Goal: Use online tool/utility: Utilize a website feature to perform a specific function

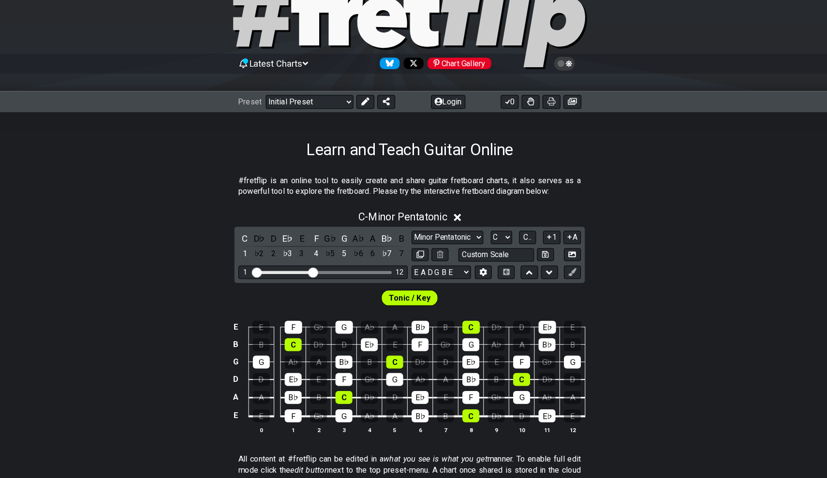
scroll to position [37, 0]
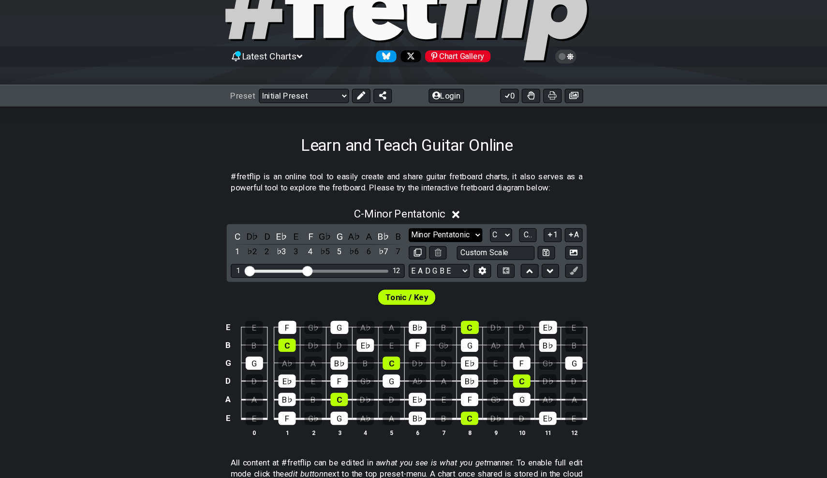
select select "Minor / Aeolian"
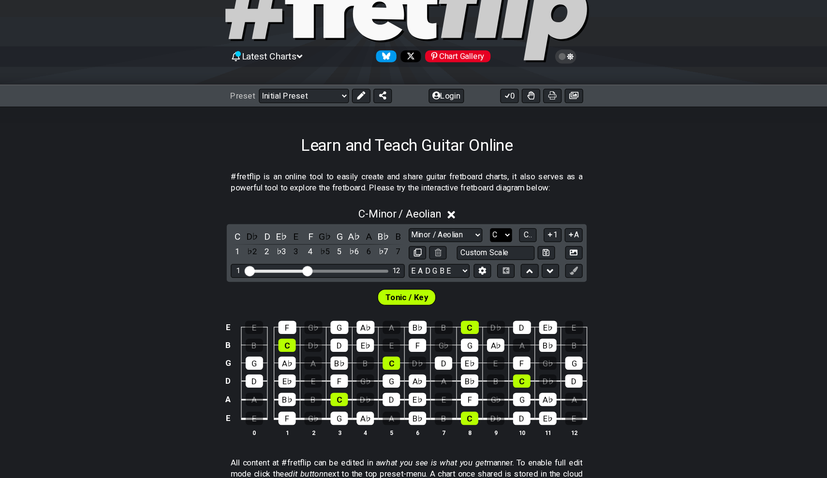
select select "A"
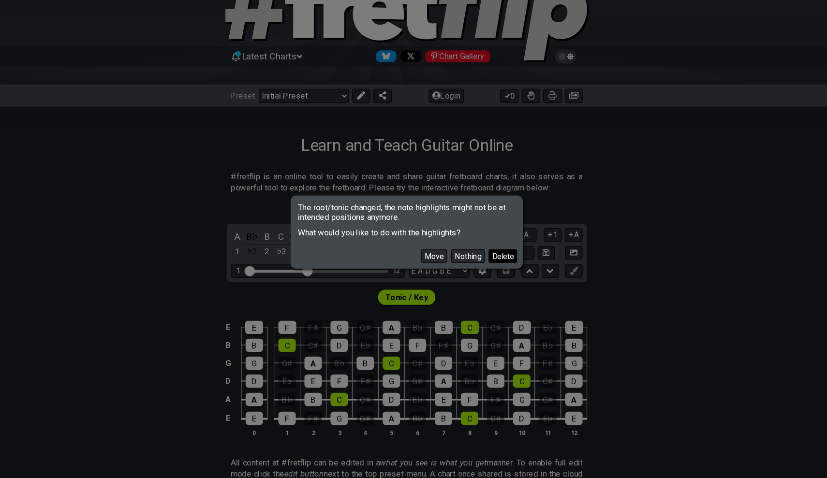
click at [491, 255] on button "Delete" at bounding box center [504, 261] width 27 height 13
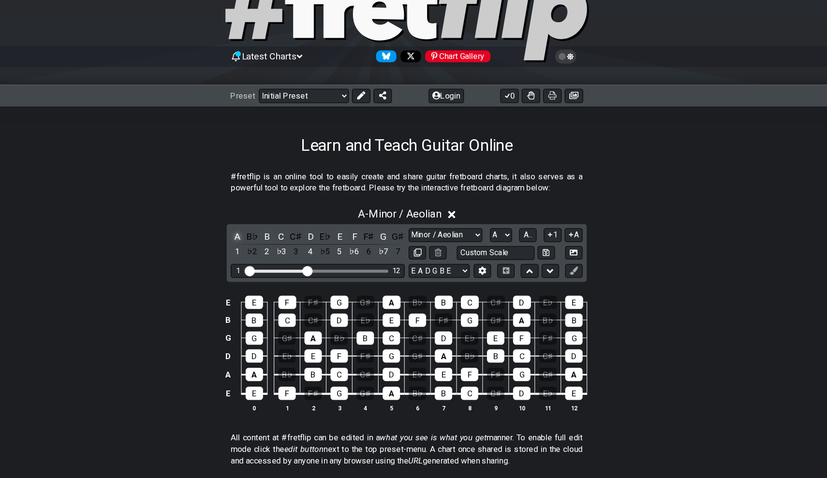
click at [247, 237] on div "A" at bounding box center [253, 243] width 13 height 13
click at [275, 237] on div "B" at bounding box center [281, 243] width 13 height 13
click at [286, 232] on div "A B♭ B C C♯ D E♭ E F F♯ G G♯ 1 ♭2 2 ♭3 3 4 ♭5 5 ♭6 6 ♭7 7 Minor Pentatonic Clic…" at bounding box center [413, 259] width 341 height 55
click at [316, 237] on div "D" at bounding box center [322, 243] width 13 height 13
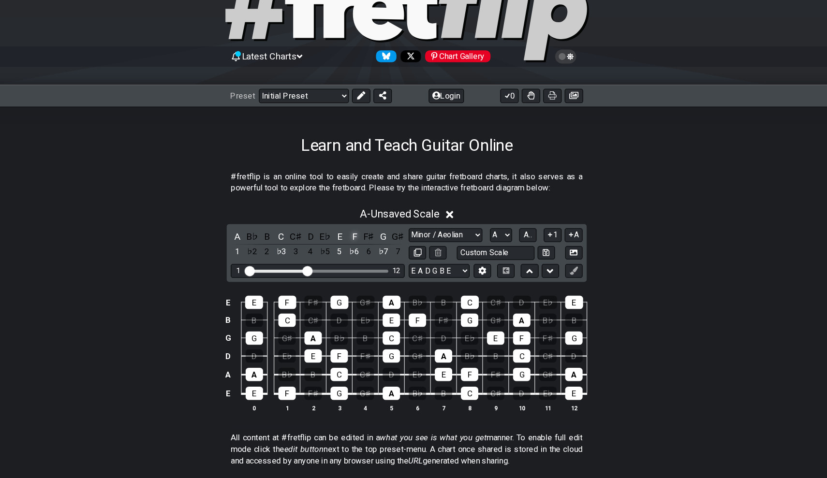
click at [357, 237] on div "F" at bounding box center [363, 243] width 13 height 13
click at [385, 237] on div "G" at bounding box center [391, 243] width 13 height 13
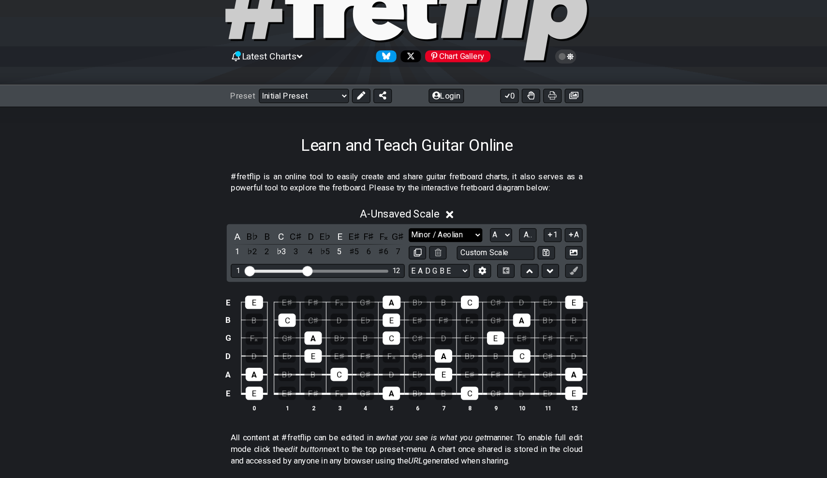
select select "Major 7th"
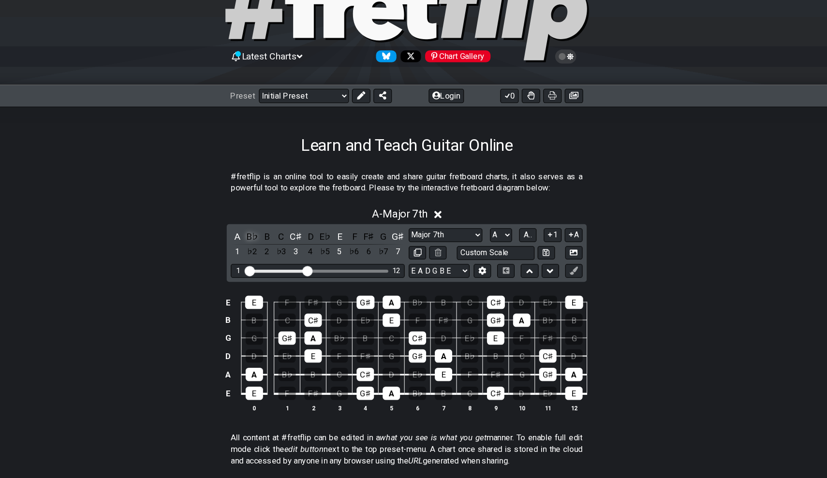
click at [261, 237] on div "B♭" at bounding box center [267, 243] width 13 height 13
click at [275, 237] on div "B" at bounding box center [281, 243] width 13 height 13
click at [316, 237] on div "D" at bounding box center [322, 243] width 13 height 13
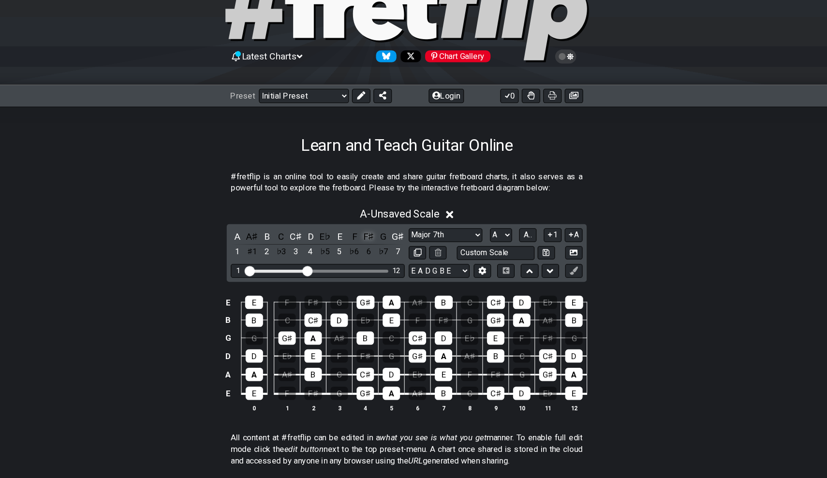
click at [371, 237] on div "F♯" at bounding box center [377, 243] width 13 height 13
click at [275, 237] on div "B" at bounding box center [281, 243] width 13 height 13
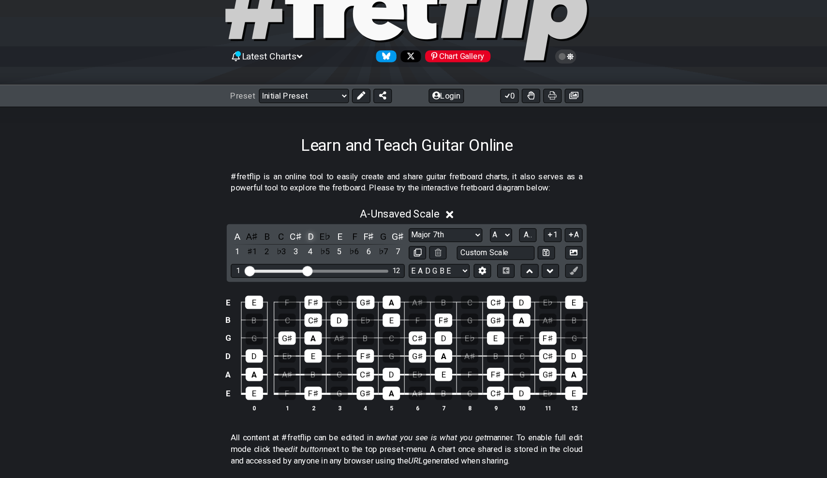
click at [316, 237] on div "D" at bounding box center [322, 243] width 13 height 13
click at [371, 237] on div "F♯" at bounding box center [377, 243] width 13 height 13
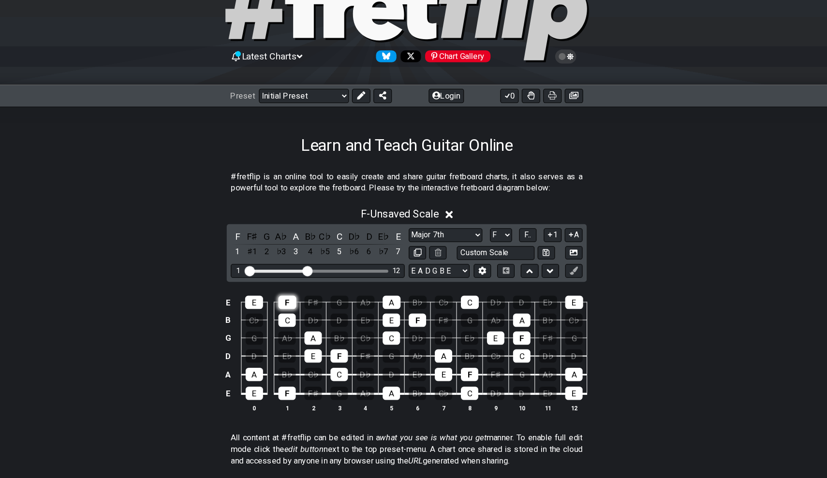
click at [292, 299] on div "F" at bounding box center [300, 305] width 17 height 13
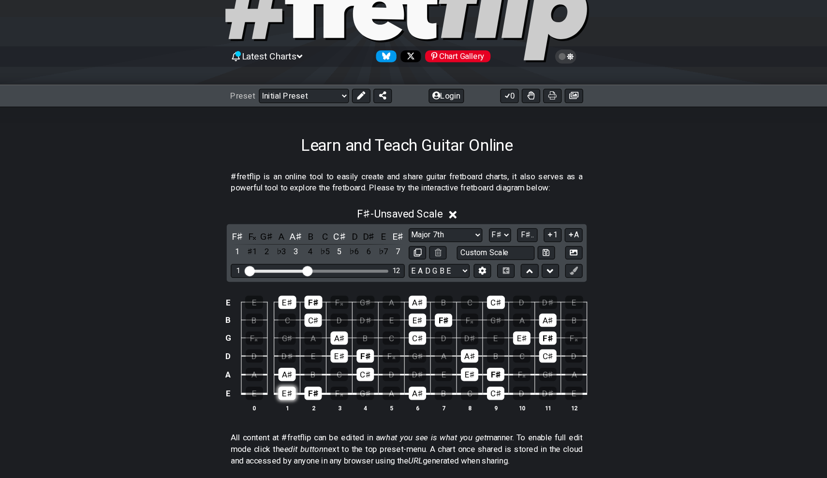
click at [292, 386] on div "E♯" at bounding box center [300, 392] width 16 height 13
click at [292, 368] on div "A♯" at bounding box center [300, 374] width 16 height 13
click at [292, 386] on div "E♯" at bounding box center [300, 392] width 16 height 13
click at [288, 401] on th "1" at bounding box center [300, 406] width 25 height 10
click at [313, 401] on th "2" at bounding box center [325, 406] width 25 height 10
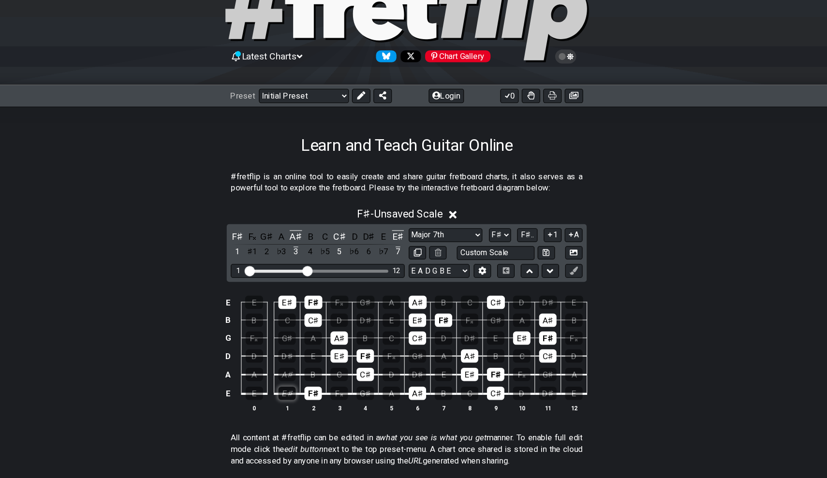
click at [292, 386] on div "E♯" at bounding box center [300, 392] width 16 height 13
click at [257, 374] on td "E" at bounding box center [269, 383] width 25 height 18
click at [261, 386] on div "E" at bounding box center [269, 392] width 16 height 13
click at [261, 368] on div "A" at bounding box center [269, 374] width 16 height 13
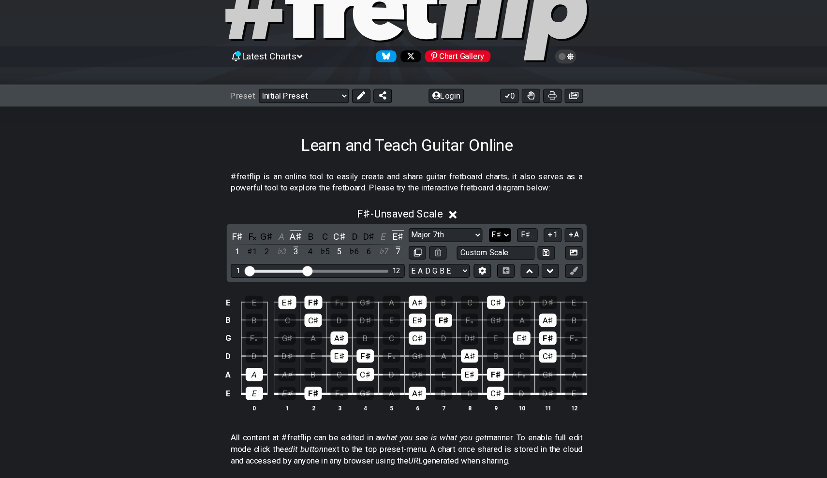
select select "G"
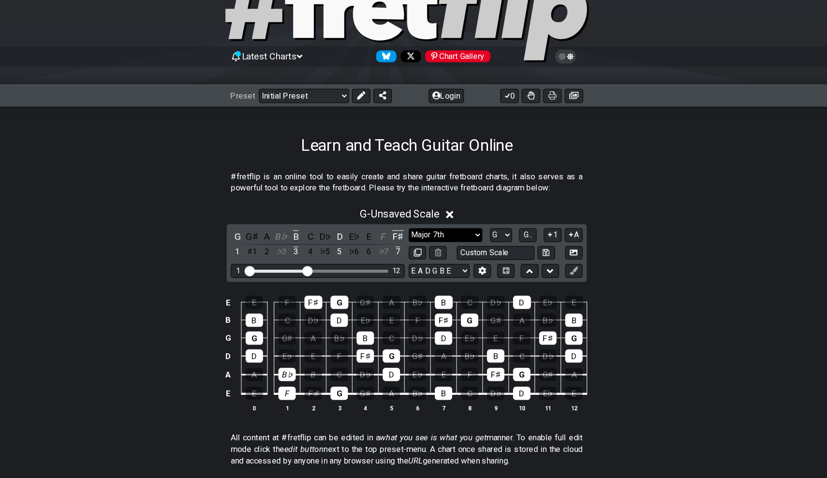
select select "Augmented"
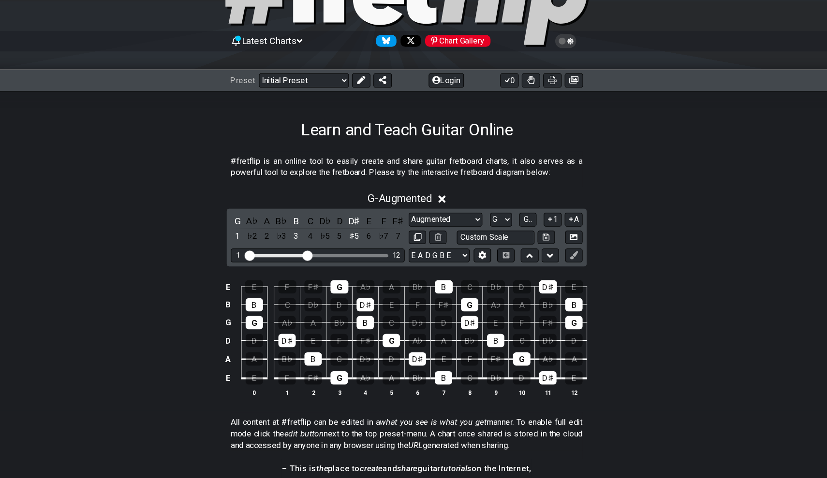
scroll to position [46, 0]
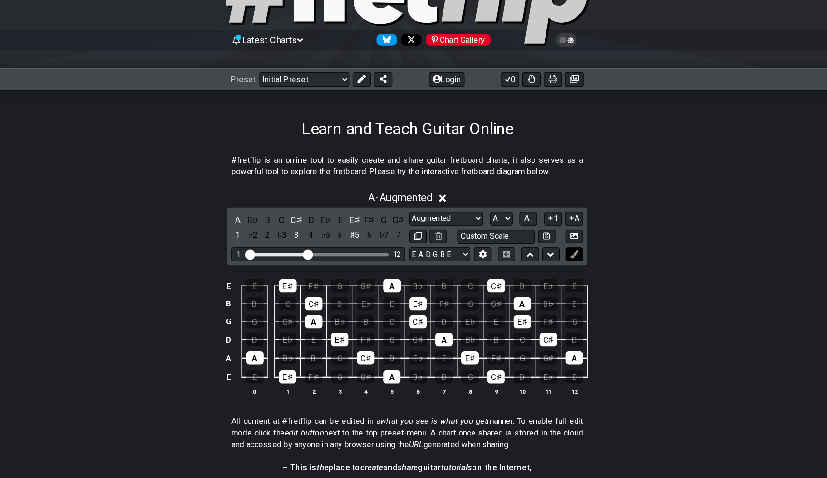
click at [568, 263] on icon at bounding box center [571, 266] width 7 height 7
click at [568, 247] on icon at bounding box center [571, 249] width 7 height 5
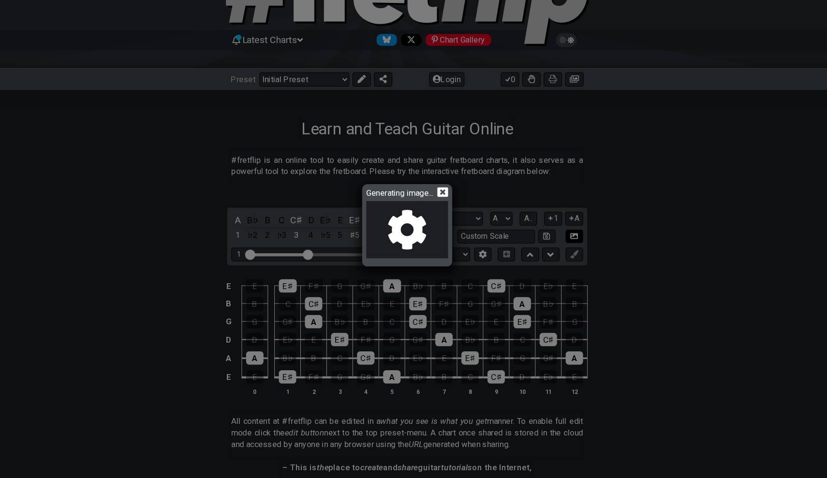
click at [540, 223] on div "Generating image..." at bounding box center [413, 239] width 827 height 478
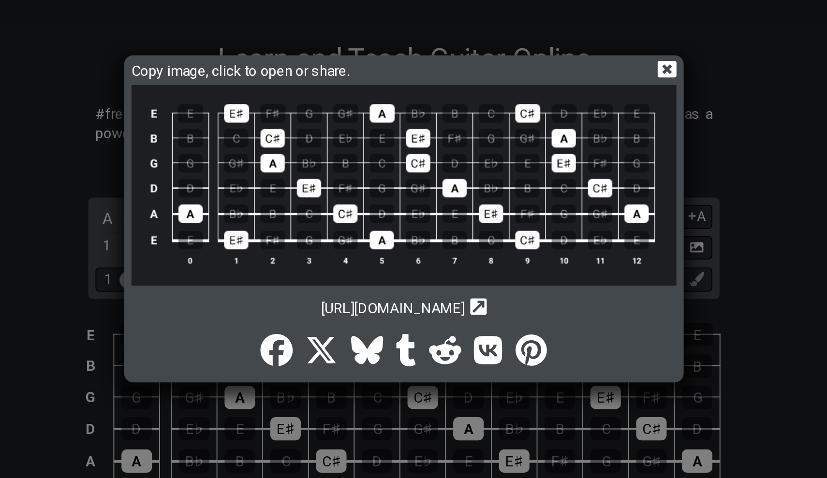
scroll to position [110, 0]
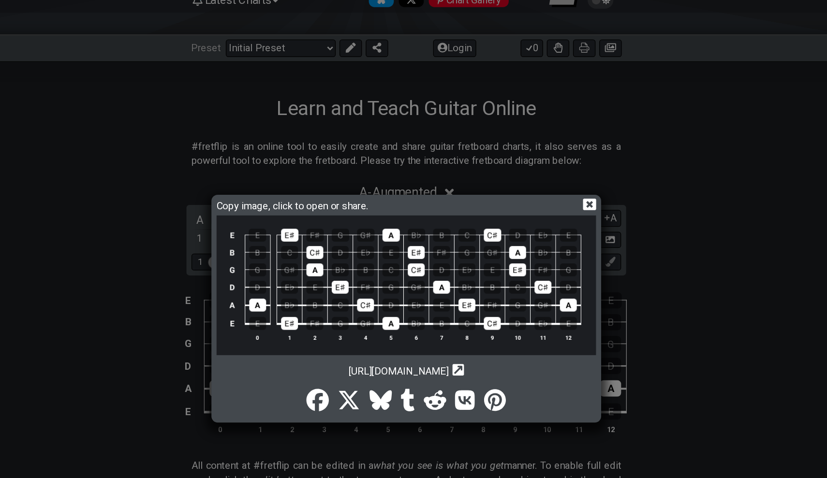
click at [550, 158] on icon at bounding box center [555, 158] width 10 height 9
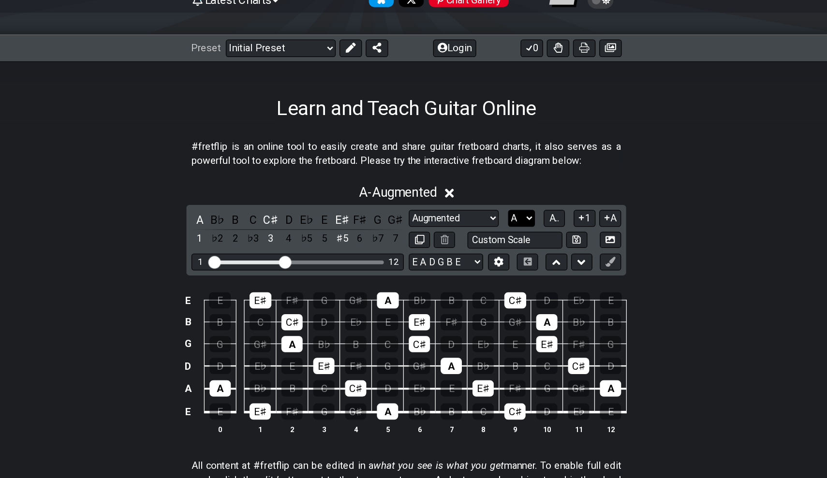
click at [492, 169] on select "A♭ A A♯ B♭ B C C♯ D♭ D D♯ E♭ E F F♯ G♭ G G♯" at bounding box center [502, 169] width 21 height 13
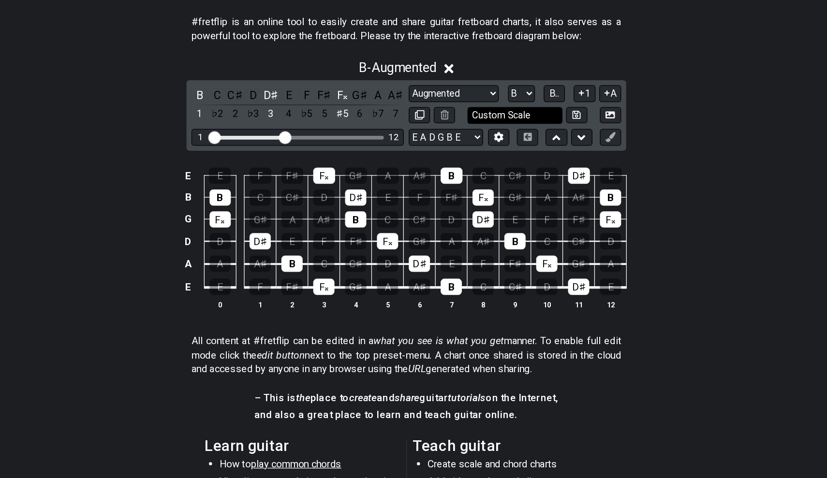
scroll to position [131, 0]
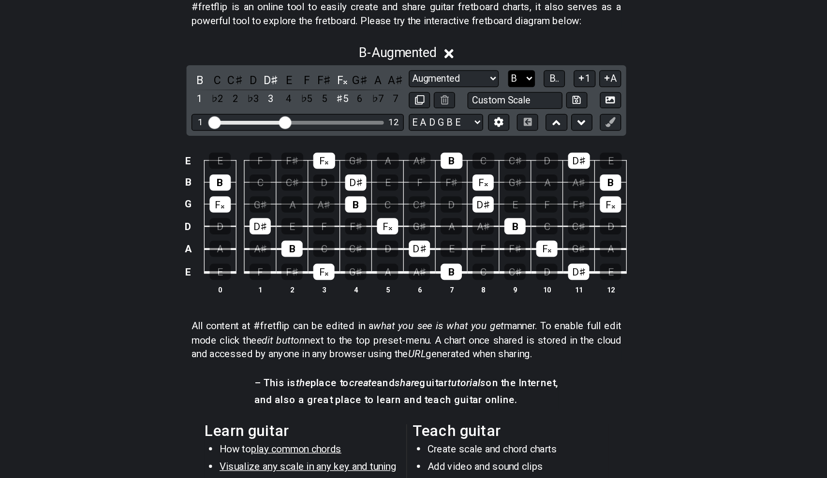
select select "A"
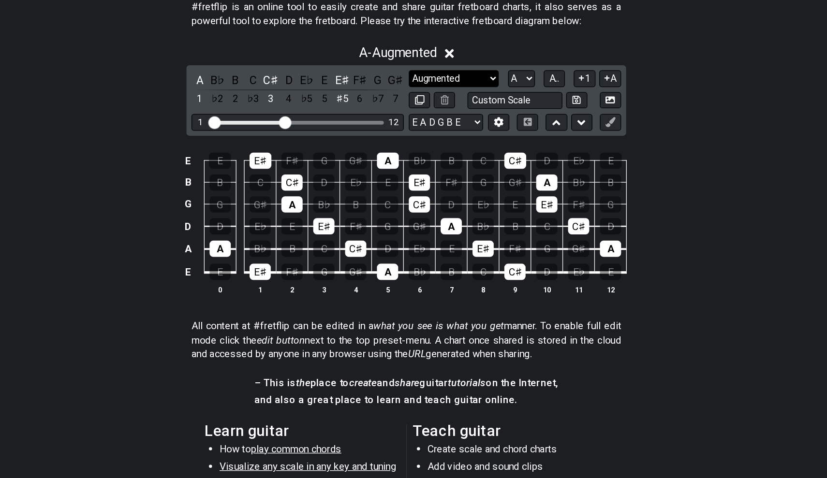
select select "Minor 7th"
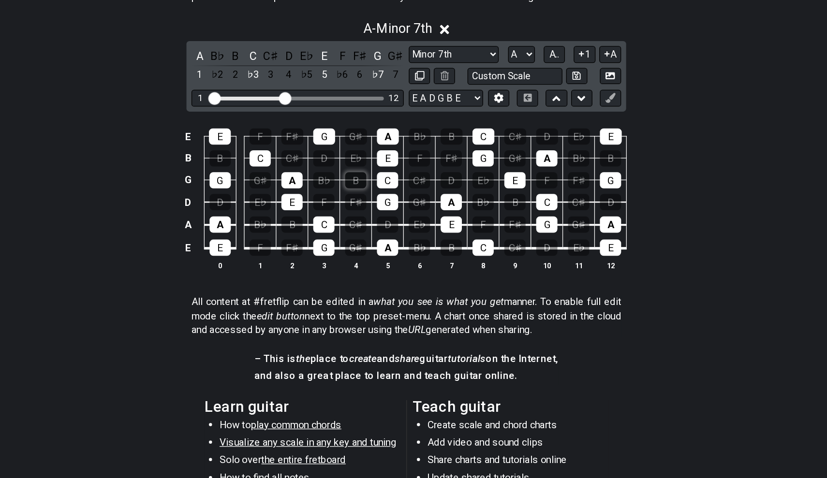
scroll to position [133, 0]
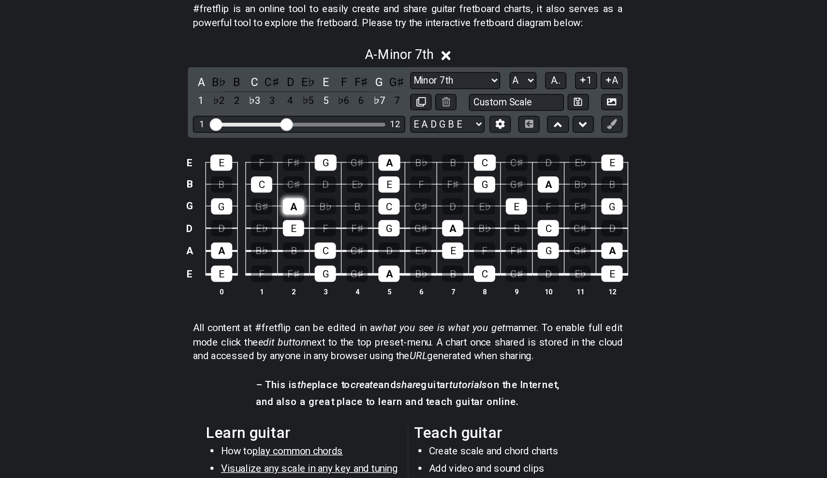
click at [317, 238] on div "A" at bounding box center [325, 244] width 16 height 13
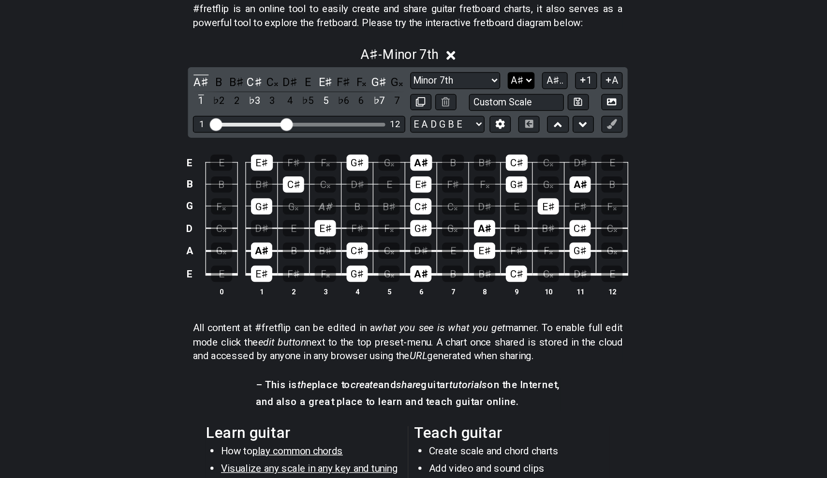
click at [491, 140] on select "A♭ A A♯ B♭ B C C♯ D♭ D D♯ E♭ E F F♯ G♭ G G♯" at bounding box center [501, 146] width 21 height 13
select select "G"
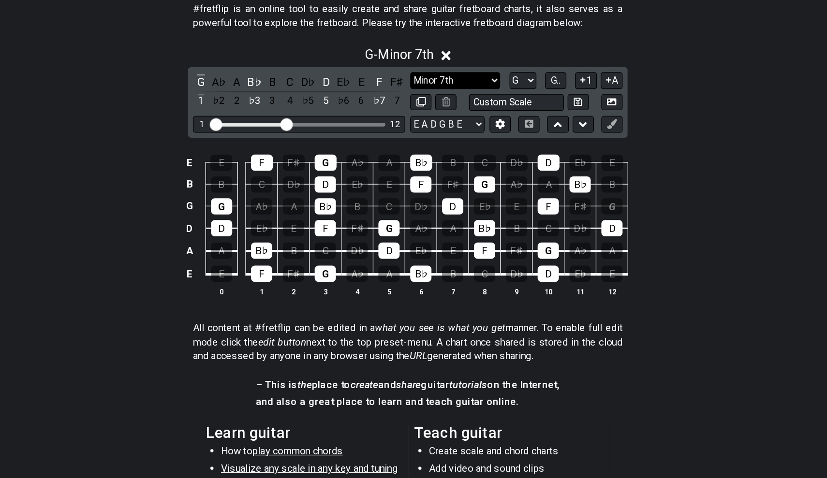
select select "Major 7th"
